Goal: Transaction & Acquisition: Register for event/course

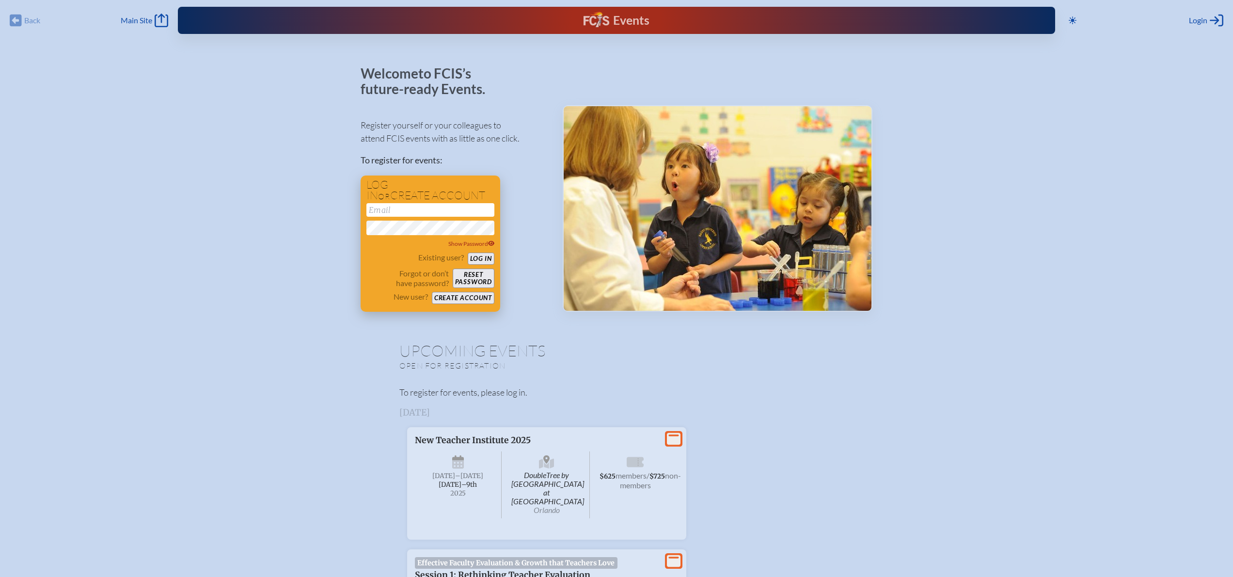
click at [371, 203] on input "email" at bounding box center [430, 210] width 128 height 14
type input "[EMAIL_ADDRESS][DOMAIN_NAME]"
click at [468, 252] on button "Log in" at bounding box center [481, 258] width 27 height 12
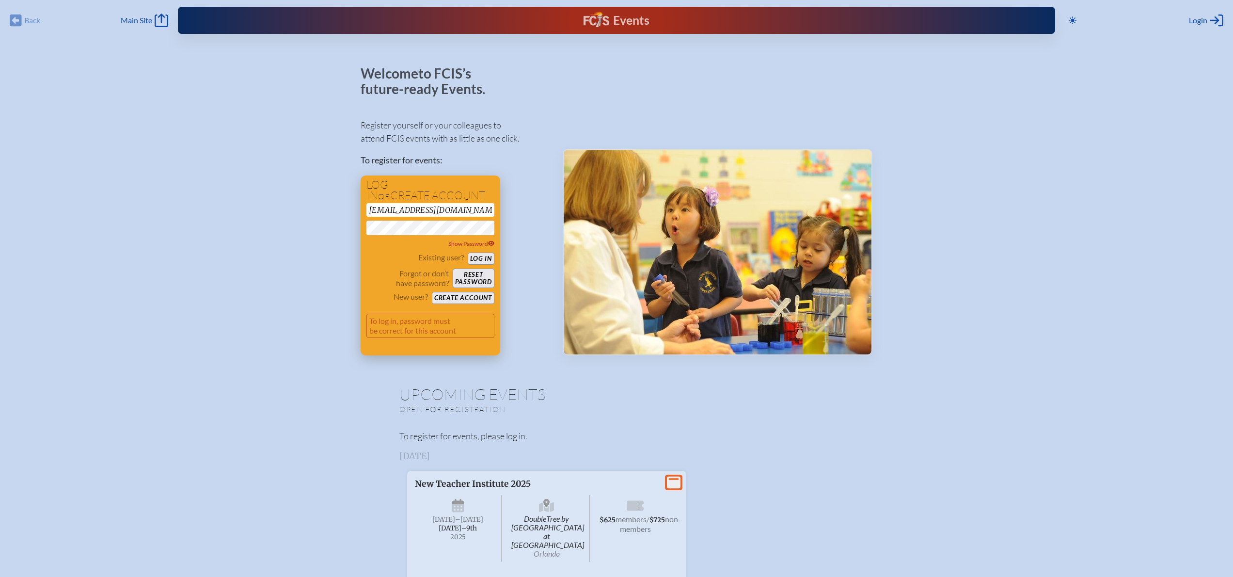
click at [480, 259] on button "Log in" at bounding box center [481, 258] width 27 height 12
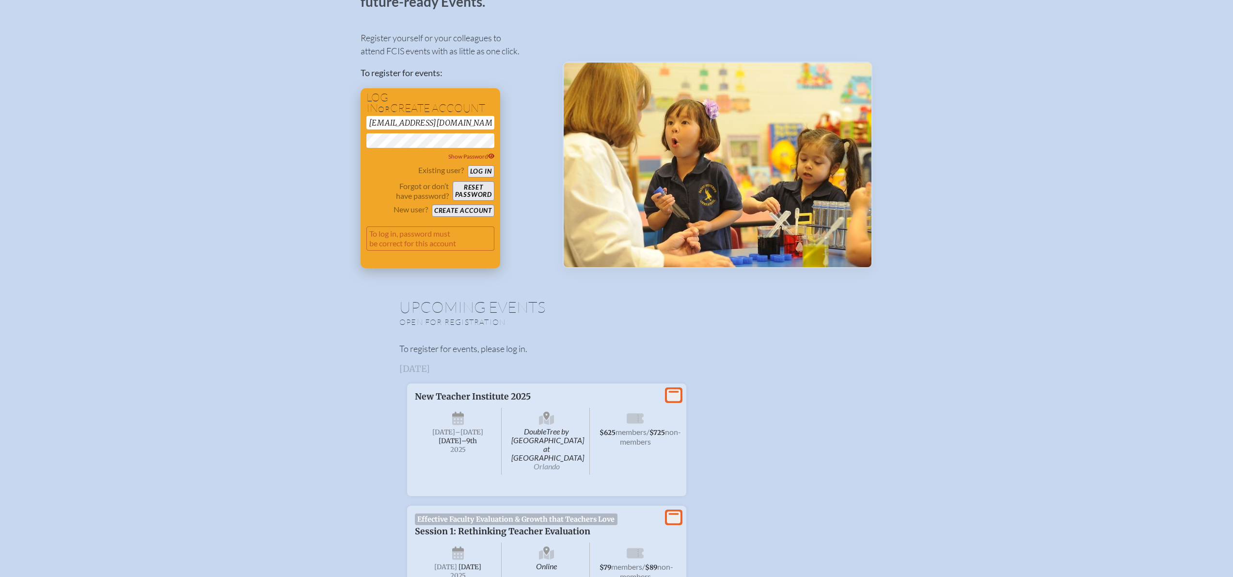
scroll to position [91, 0]
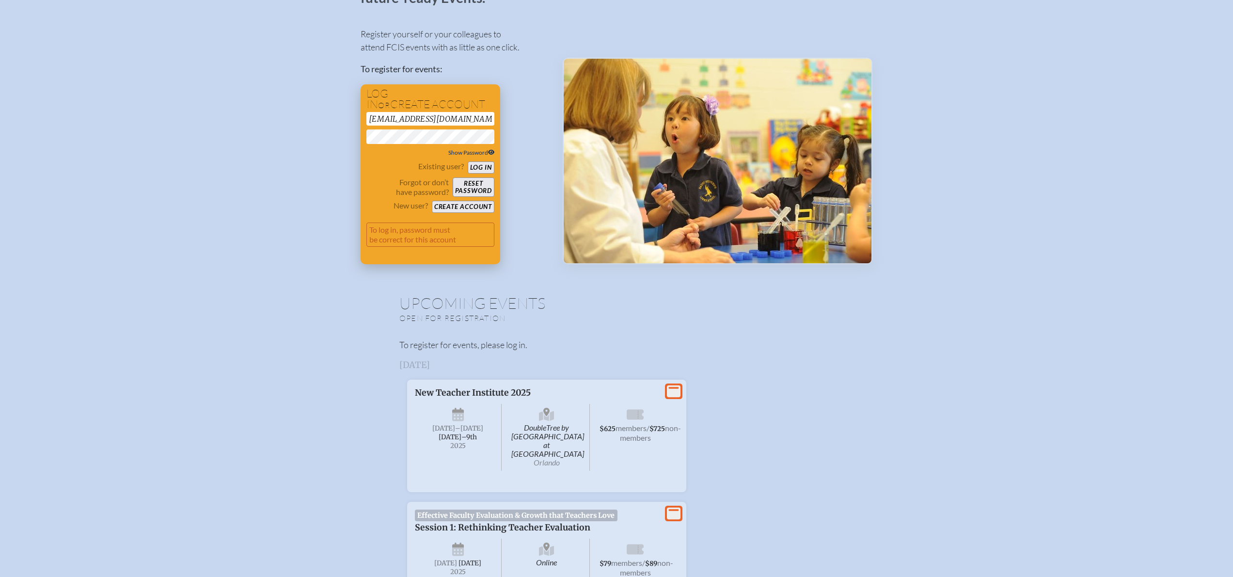
click at [489, 153] on span "Show Password" at bounding box center [471, 152] width 47 height 7
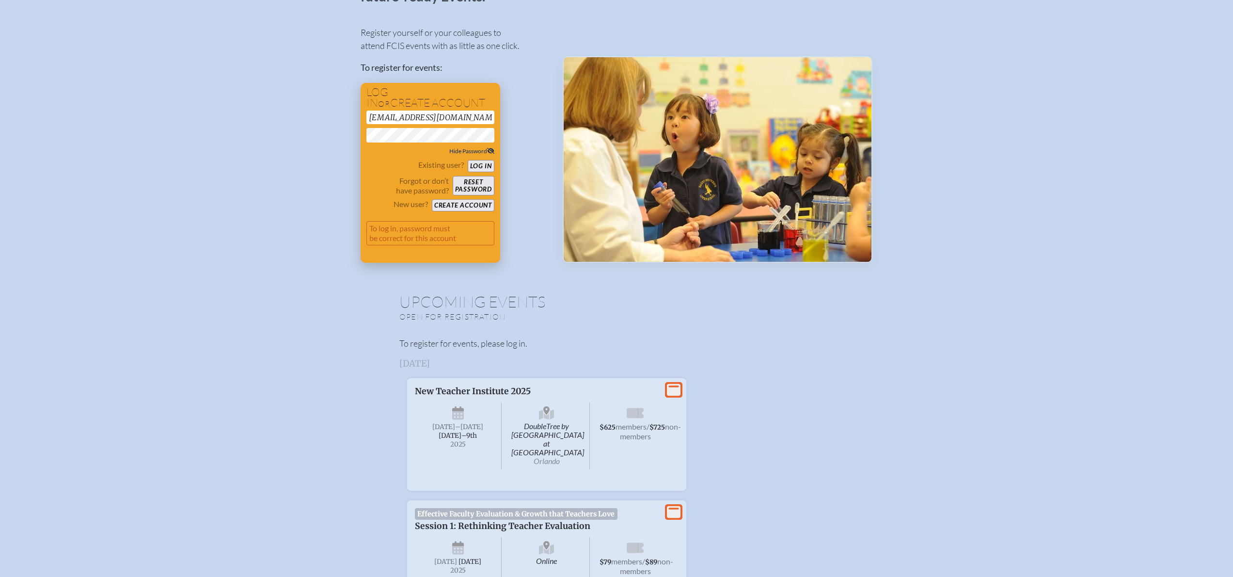
scroll to position [94, 0]
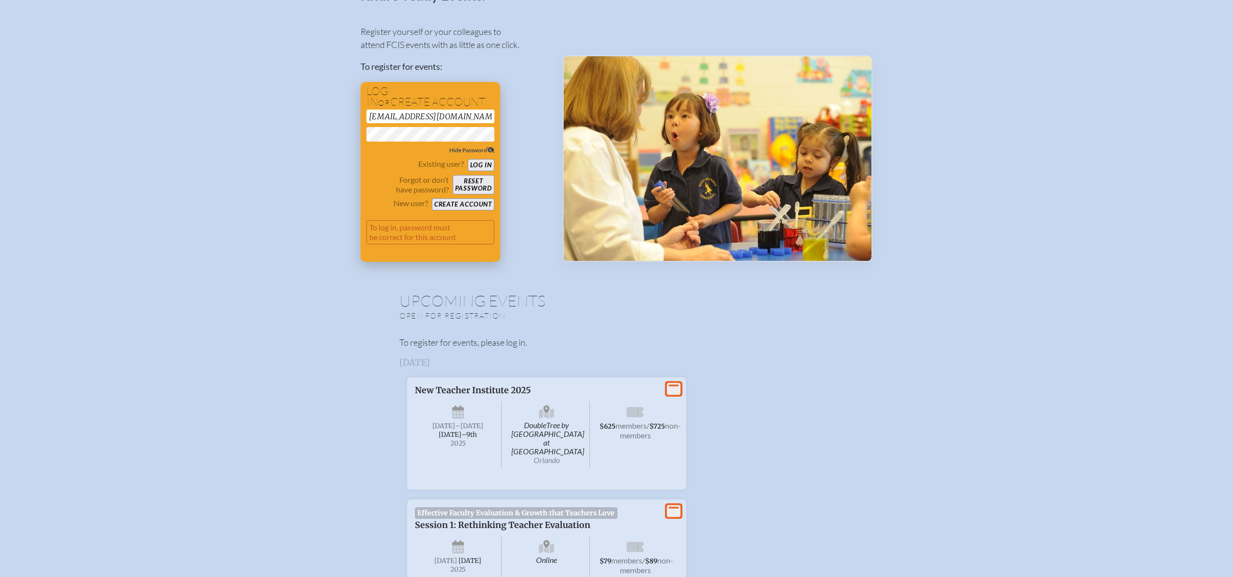
click at [488, 161] on button "Log in" at bounding box center [481, 165] width 27 height 12
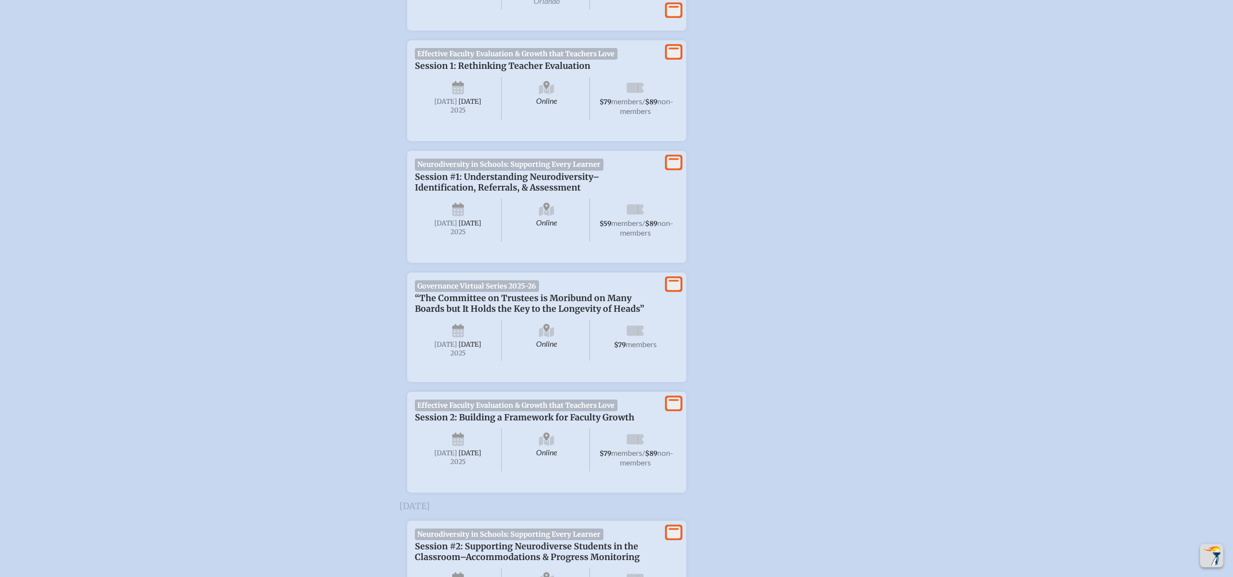
scroll to position [572, 0]
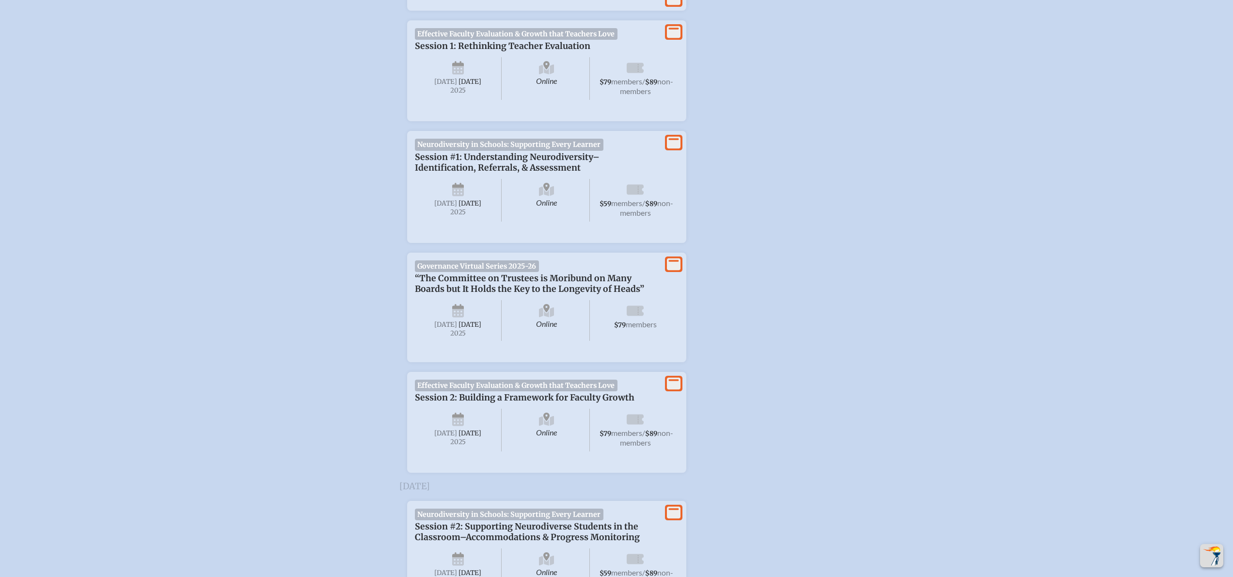
click at [611, 201] on span "$59" at bounding box center [605, 204] width 12 height 8
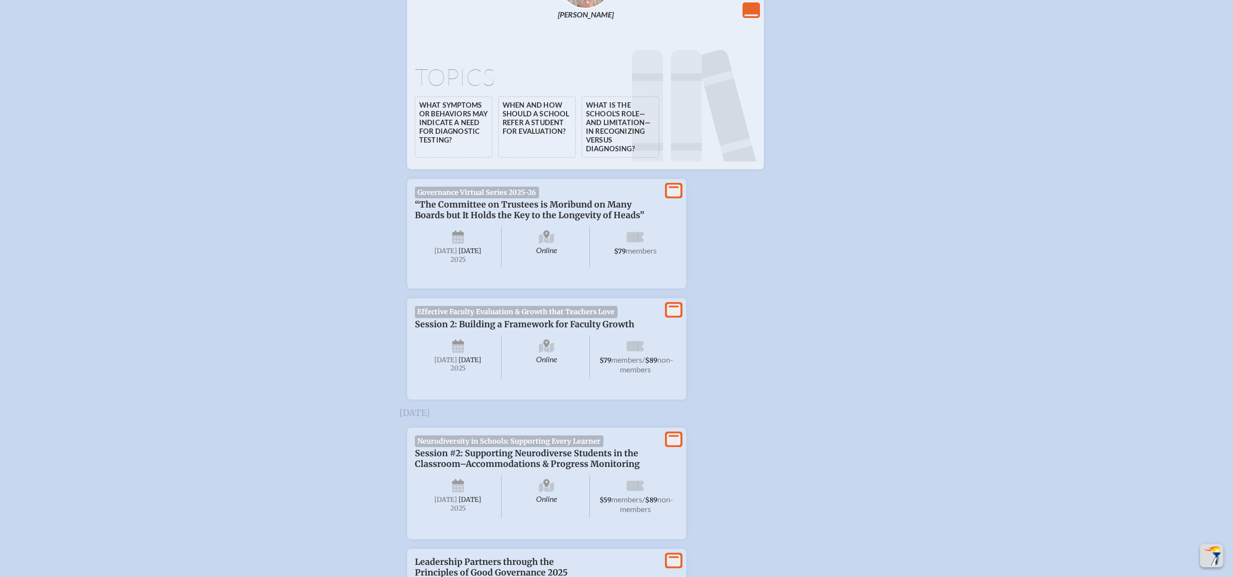
scroll to position [1122, 0]
click at [464, 129] on li "What symptoms or behaviors may indicate a need for diagnostic testing?" at bounding box center [454, 125] width 78 height 61
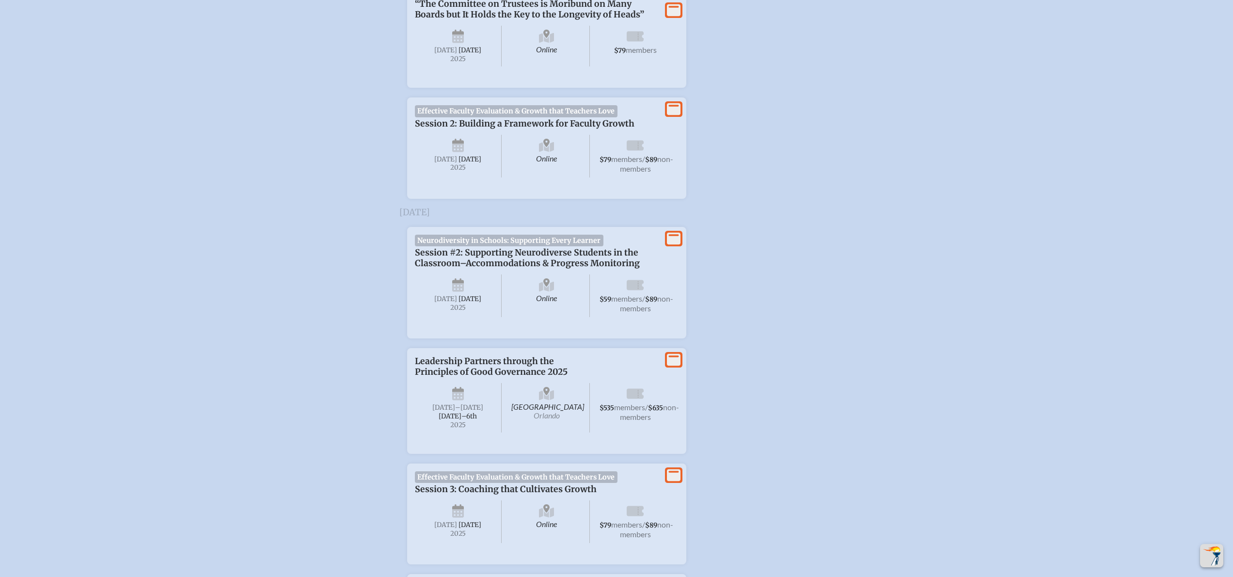
scroll to position [1324, 0]
click at [677, 242] on icon at bounding box center [674, 236] width 14 height 12
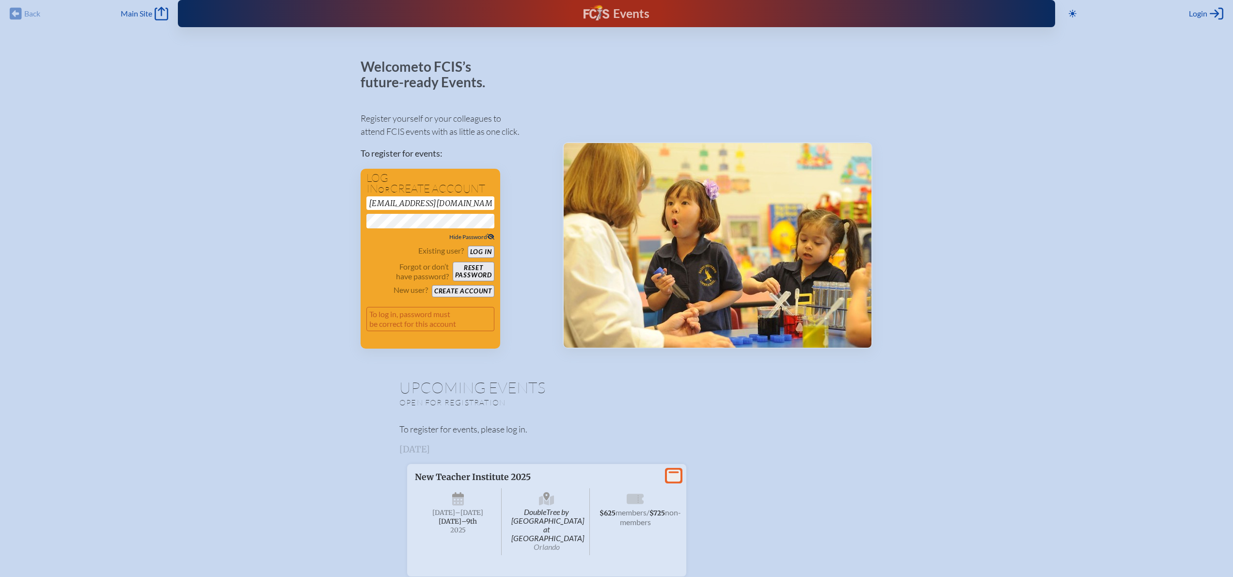
scroll to position [0, 0]
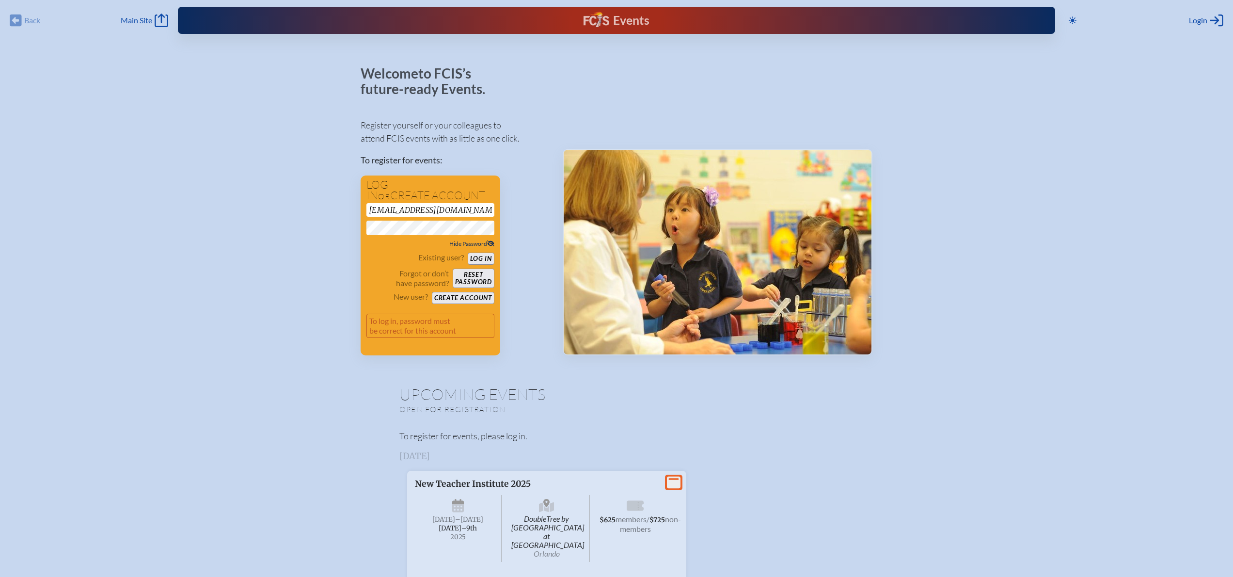
click at [468, 252] on button "Log in" at bounding box center [481, 258] width 27 height 12
click at [479, 256] on button "Log in" at bounding box center [481, 258] width 27 height 12
click at [474, 278] on button "Reset password" at bounding box center [474, 277] width 42 height 19
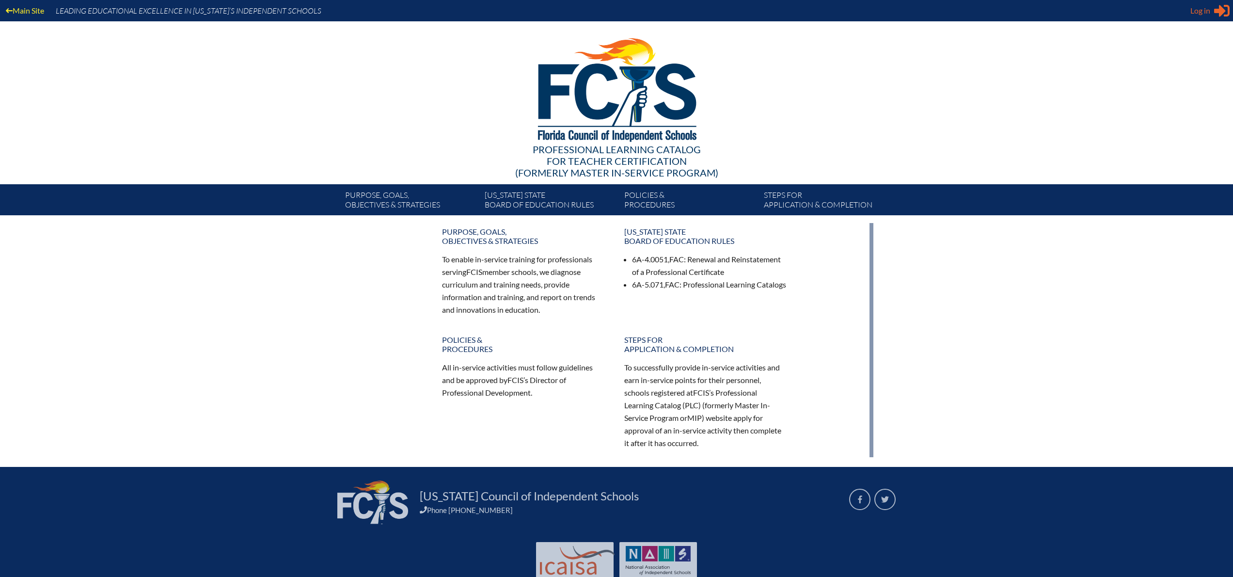
click at [1192, 6] on span "Log in" at bounding box center [1200, 11] width 20 height 12
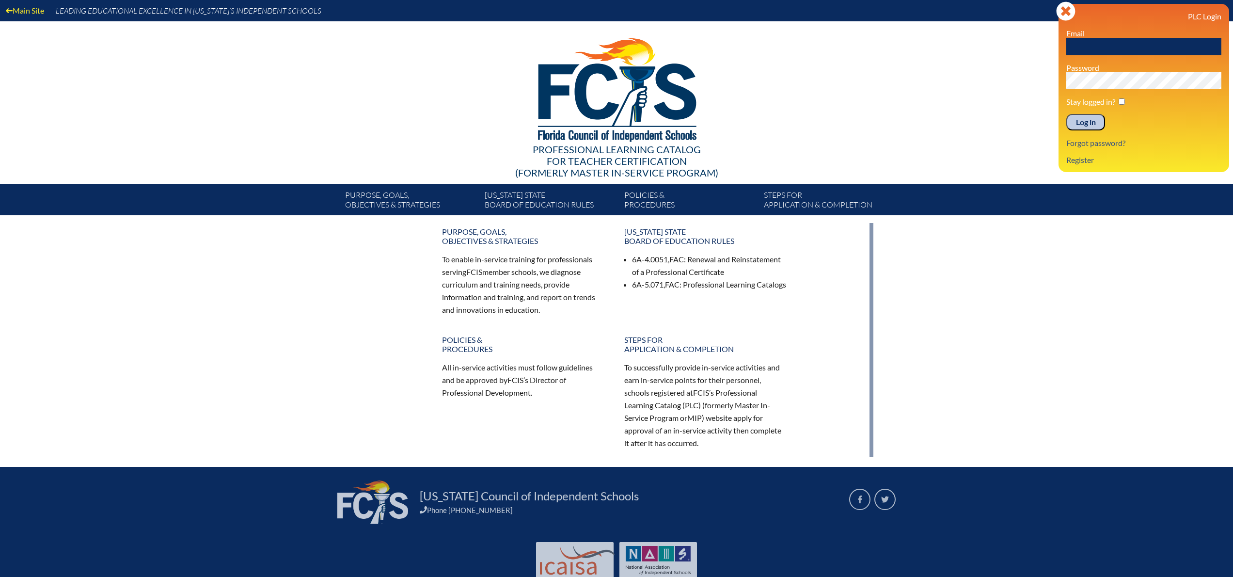
click at [1131, 48] on input "text" at bounding box center [1143, 46] width 155 height 17
type input "[EMAIL_ADDRESS][DOMAIN_NAME]"
click at [1096, 121] on input "Log in" at bounding box center [1085, 122] width 39 height 16
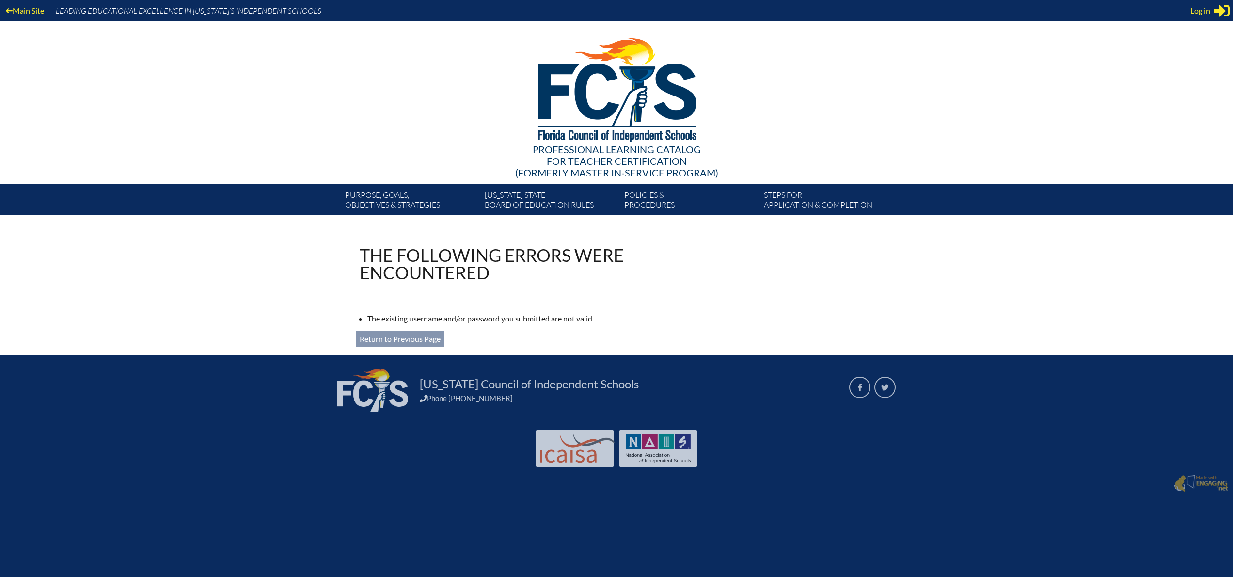
click at [1096, 121] on div "Main Site Leading Educational Excellence in [US_STATE]’s Independent Schools Pr…" at bounding box center [616, 107] width 1233 height 215
click at [1199, 16] on span "Log in" at bounding box center [1200, 11] width 20 height 12
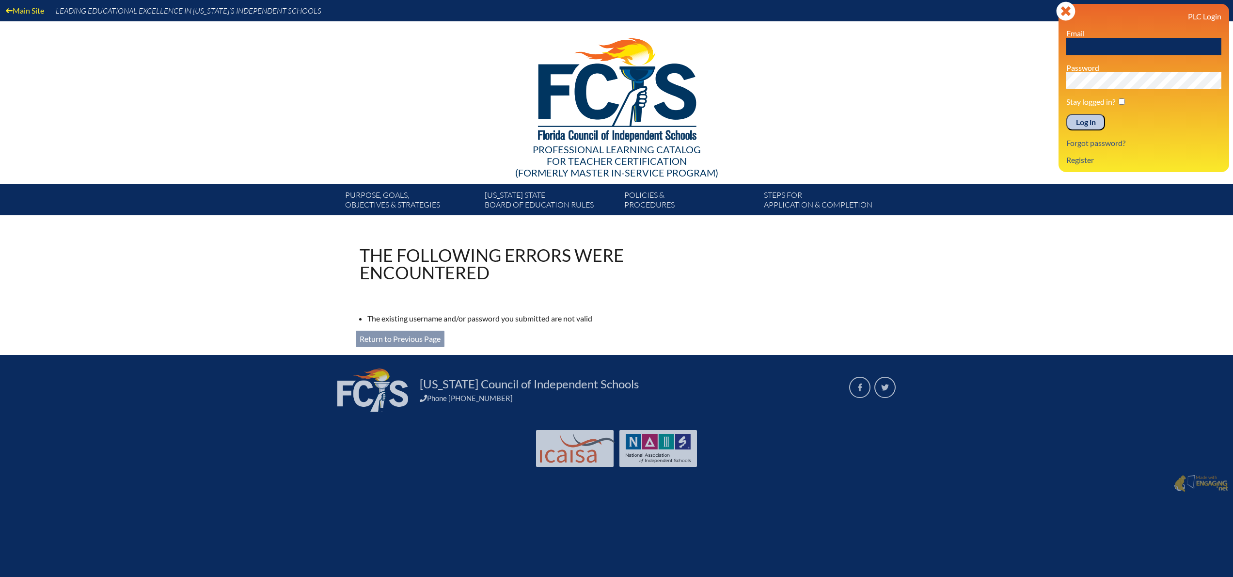
click at [1110, 48] on input "text" at bounding box center [1143, 46] width 155 height 17
type input "[EMAIL_ADDRESS][DOMAIN_NAME]"
click at [1045, 77] on div "Main Site Leading Educational Excellence in Florida’s Independent Schools Profe…" at bounding box center [616, 107] width 1233 height 215
click at [1066, 114] on input "Log in" at bounding box center [1085, 122] width 39 height 16
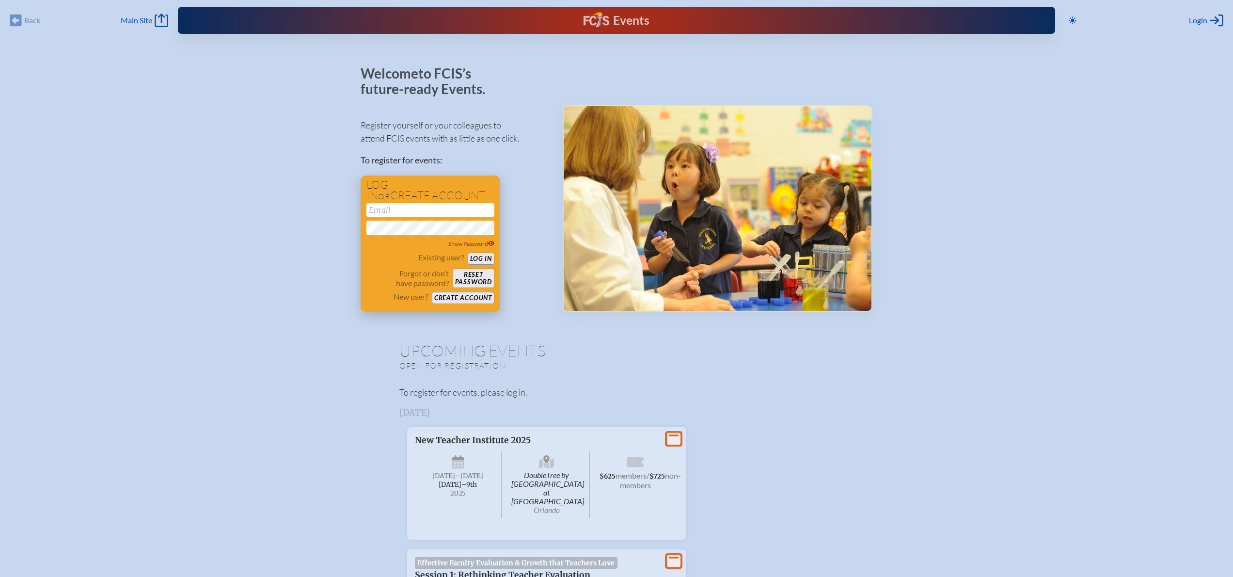
click at [450, 210] on input "email" at bounding box center [430, 210] width 128 height 14
type input "[EMAIL_ADDRESS][DOMAIN_NAME]"
click at [386, 220] on div "dbajalia@jcds.com Show Password" at bounding box center [430, 226] width 128 height 46
click at [468, 252] on button "Log in" at bounding box center [481, 258] width 27 height 12
